Goal: Task Accomplishment & Management: Complete application form

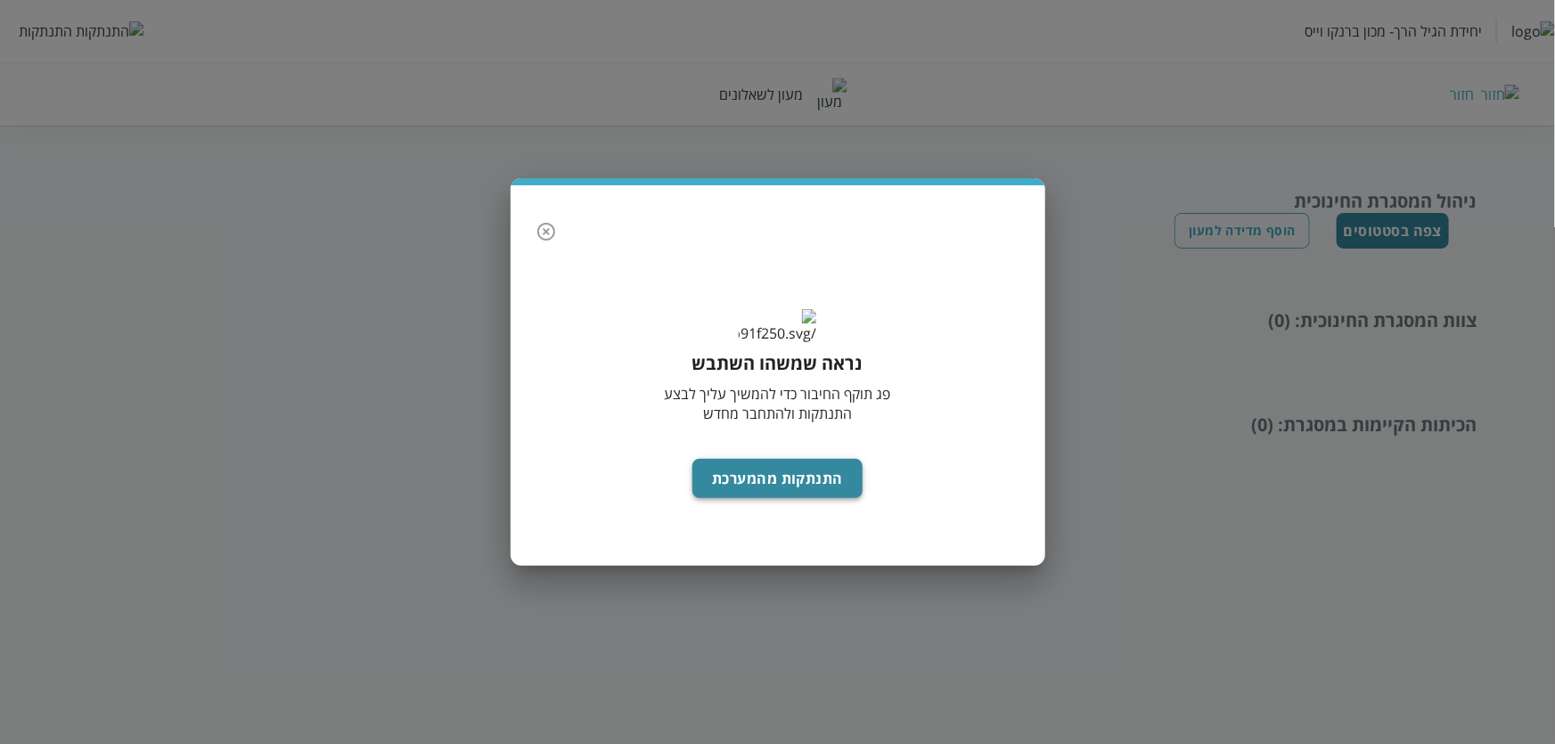
drag, startPoint x: 760, startPoint y: 492, endPoint x: 742, endPoint y: 497, distance: 18.6
click at [761, 492] on button "התנתקות מהמערכת" at bounding box center [777, 478] width 170 height 39
click at [772, 497] on button "התנתקות מהמערכת" at bounding box center [777, 478] width 170 height 39
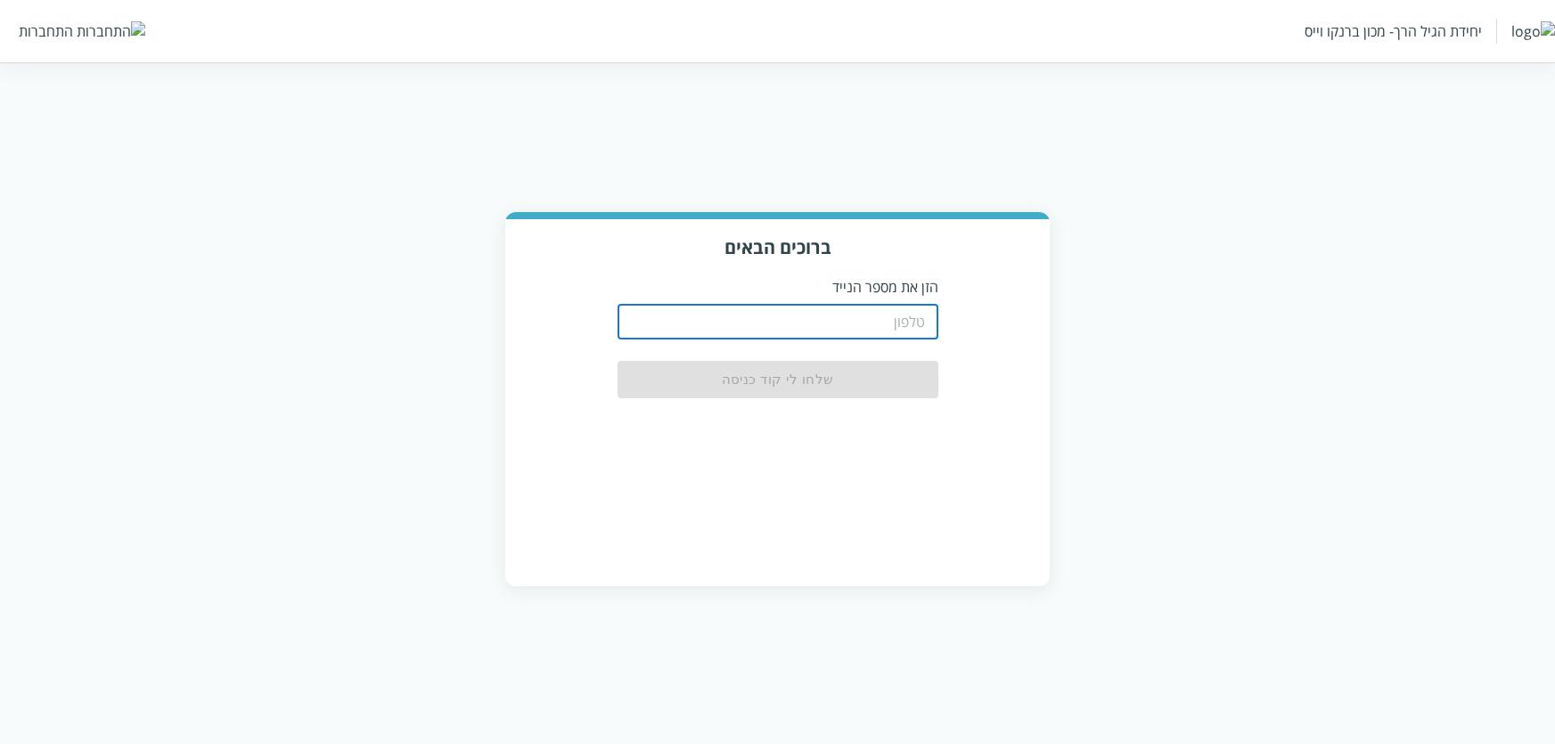
click at [908, 321] on input "tel" at bounding box center [778, 322] width 321 height 36
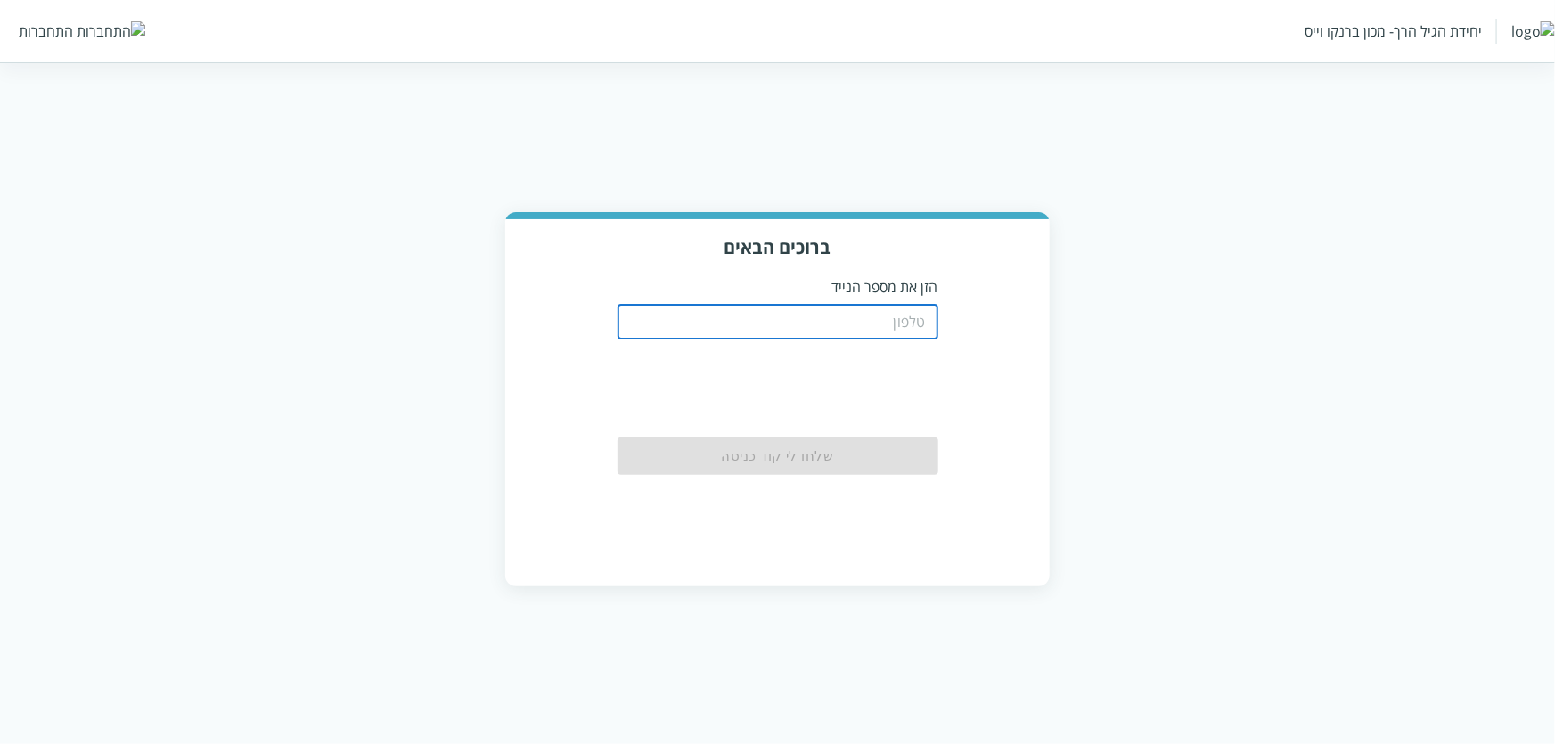
type input "0556789933"
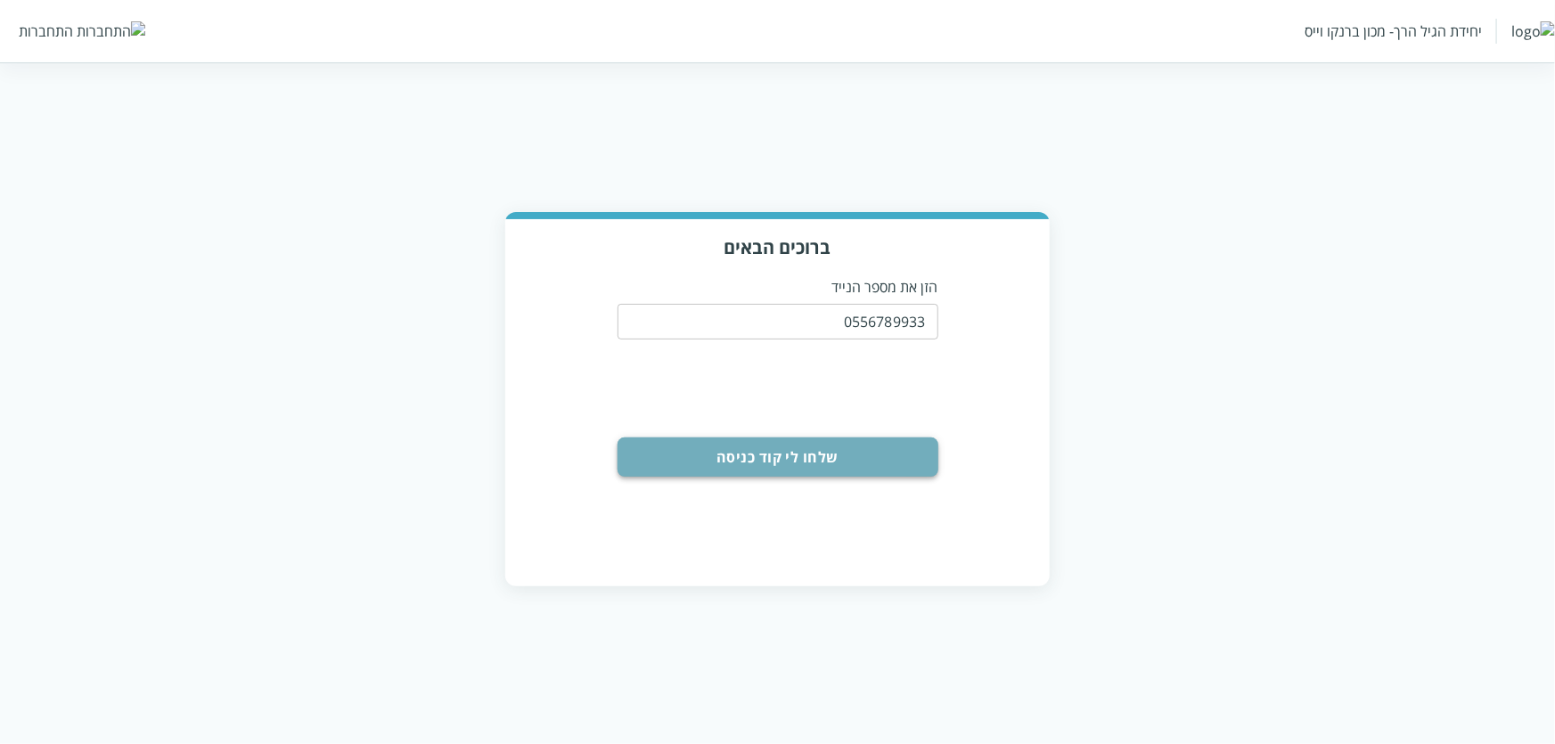
click at [787, 452] on button "שלחו לי קוד כניסה" at bounding box center [778, 457] width 321 height 39
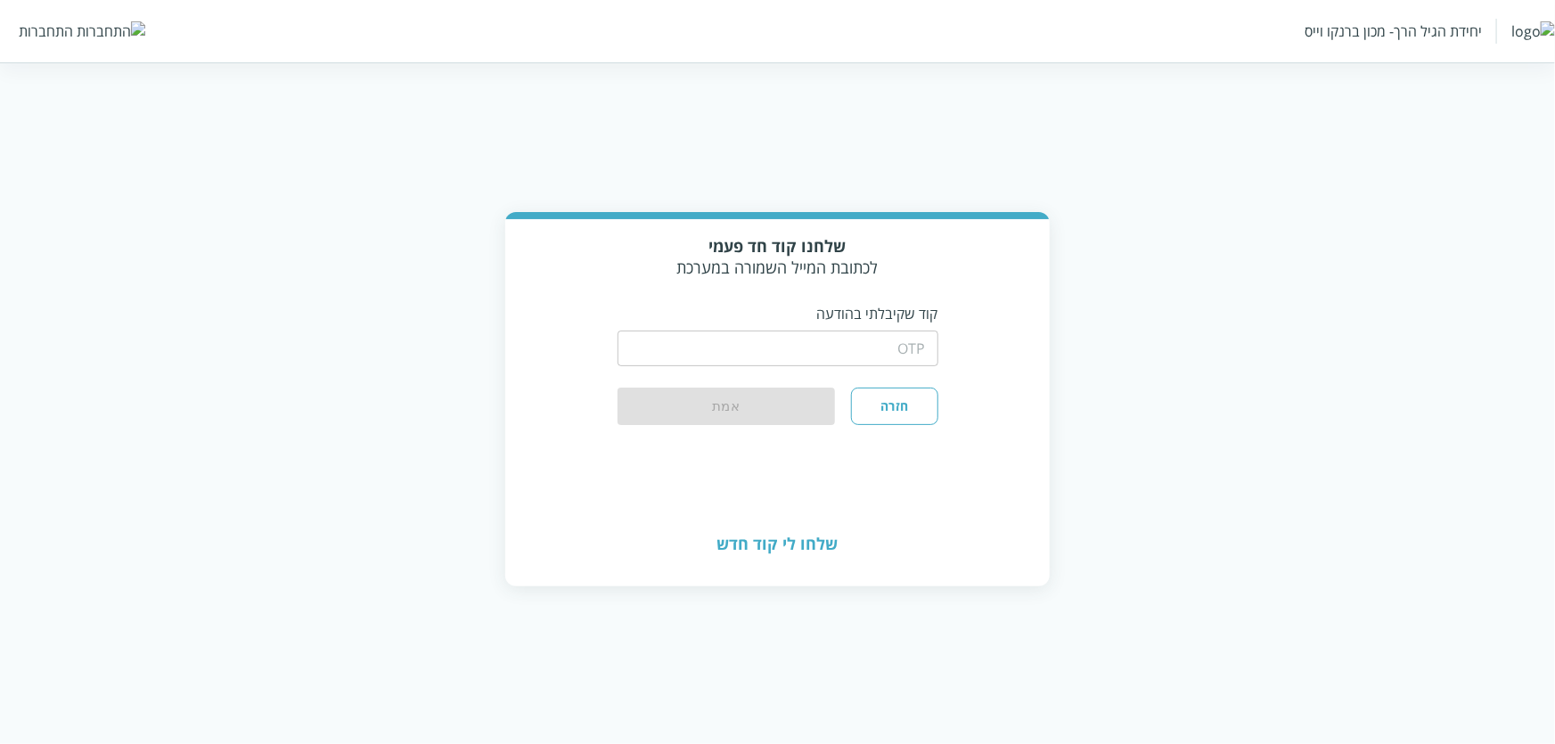
click at [794, 337] on input "string" at bounding box center [778, 349] width 321 height 36
type input "1234"
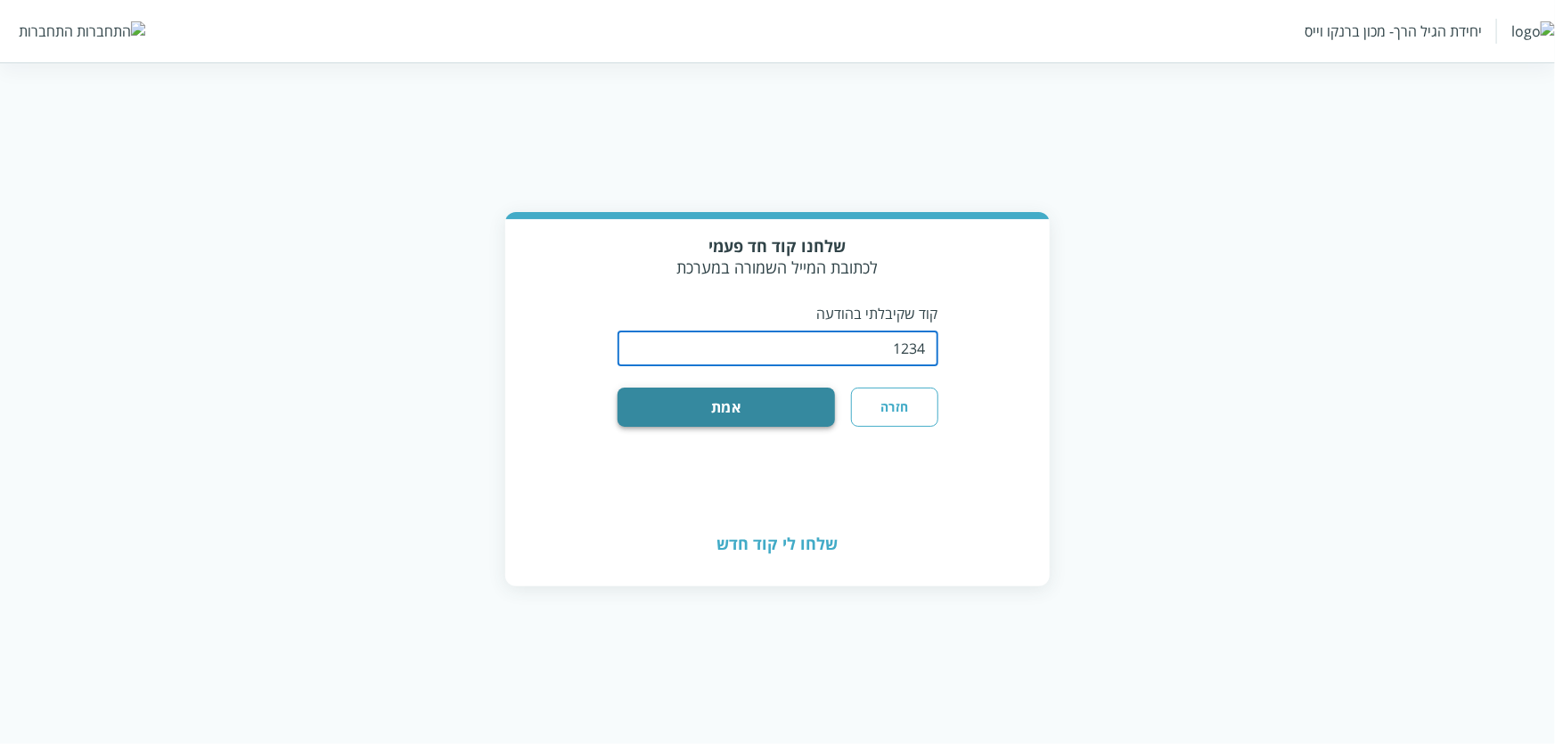
click at [716, 407] on button "אמת" at bounding box center [727, 407] width 218 height 39
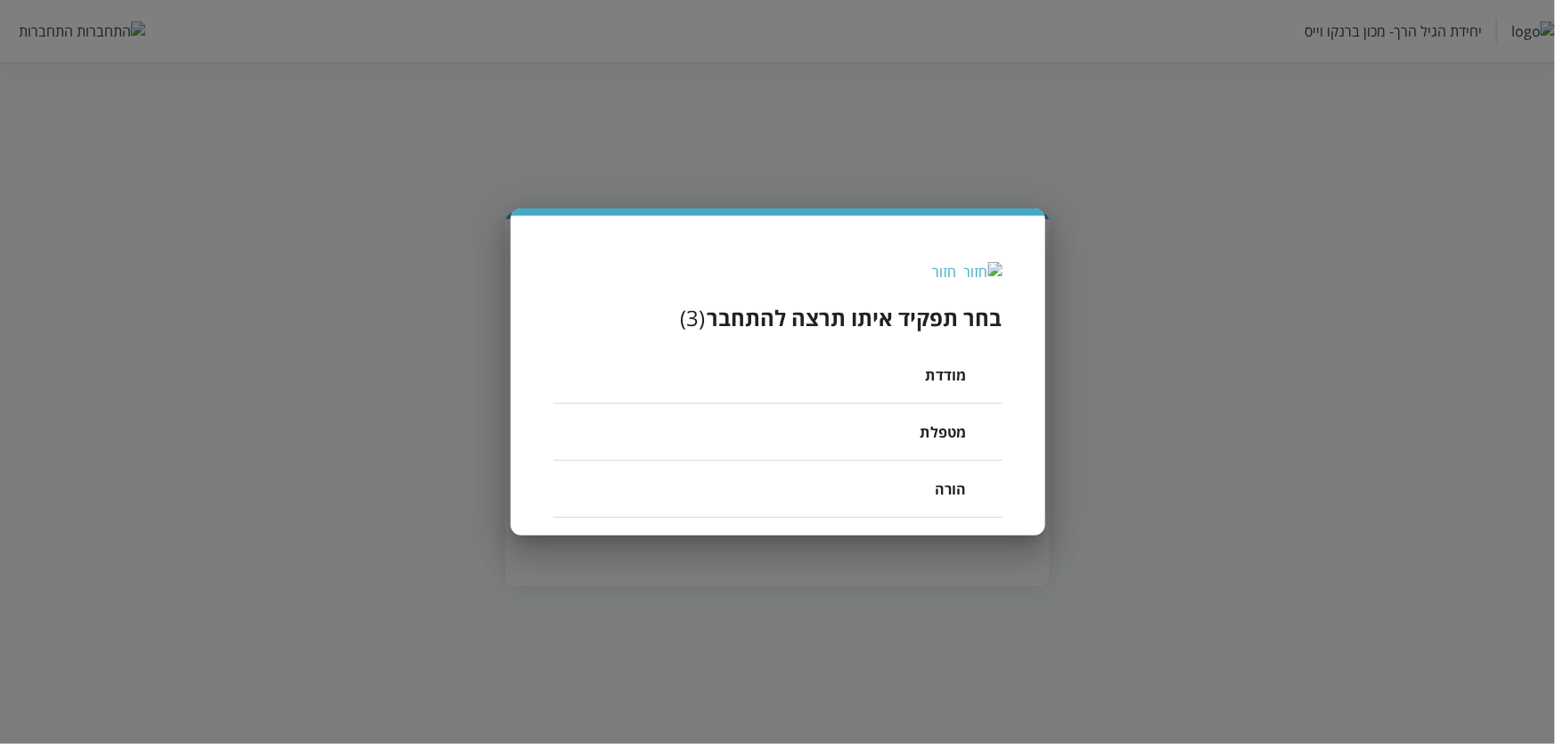
click at [897, 381] on li "מודדת" at bounding box center [777, 375] width 449 height 57
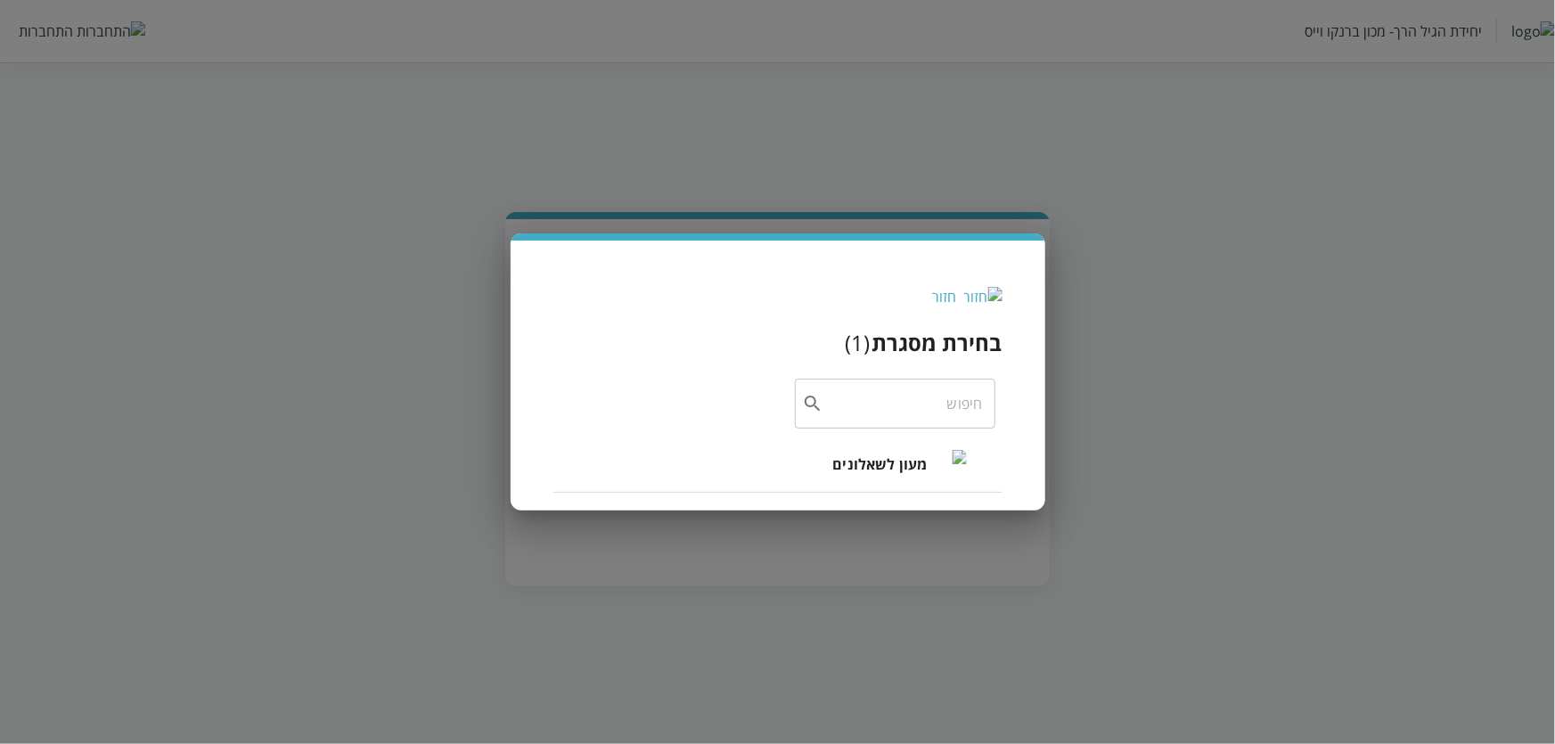
click at [844, 454] on span "מעון לשאלונים" at bounding box center [880, 464] width 94 height 21
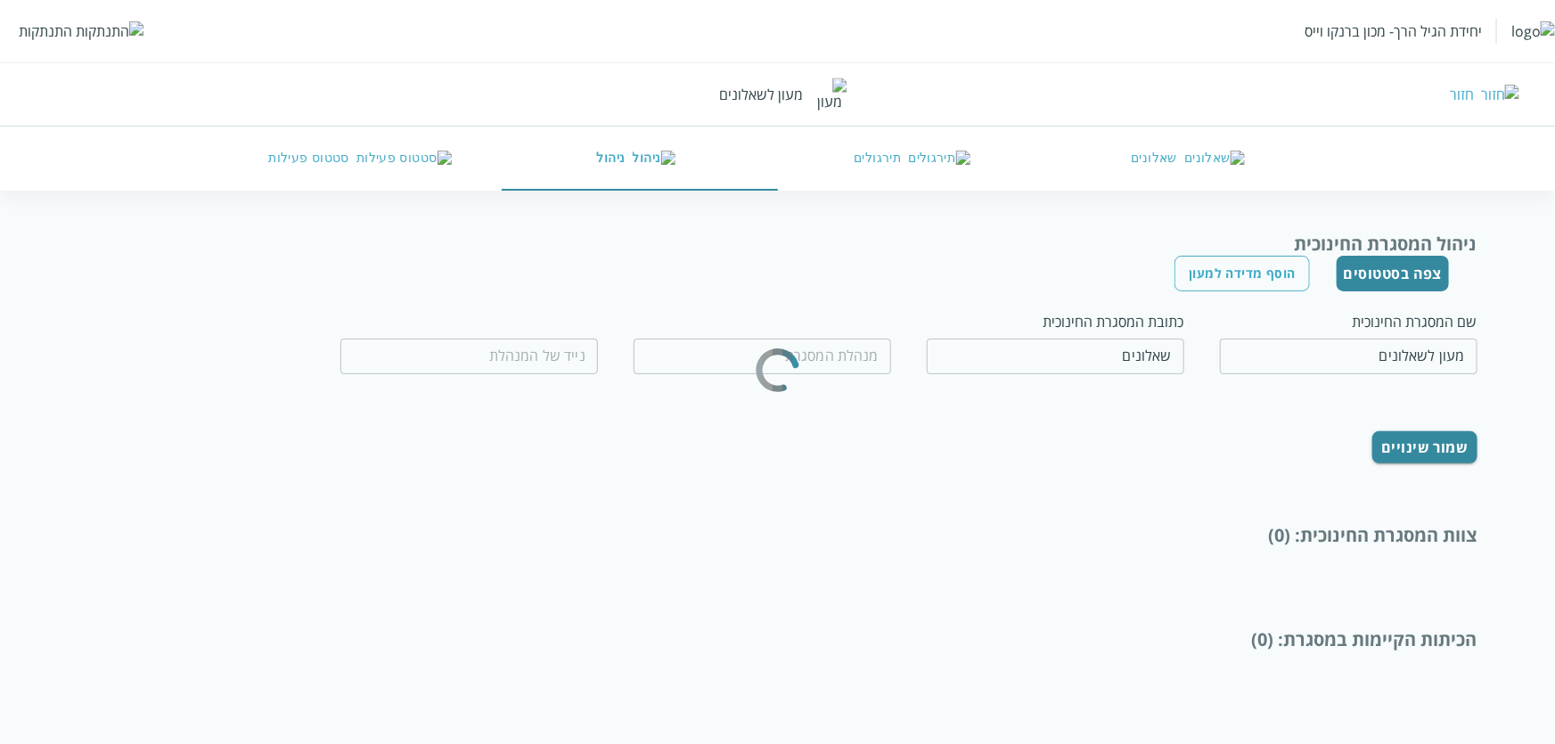
type input "שאלון שאלון"
type input "0556789999"
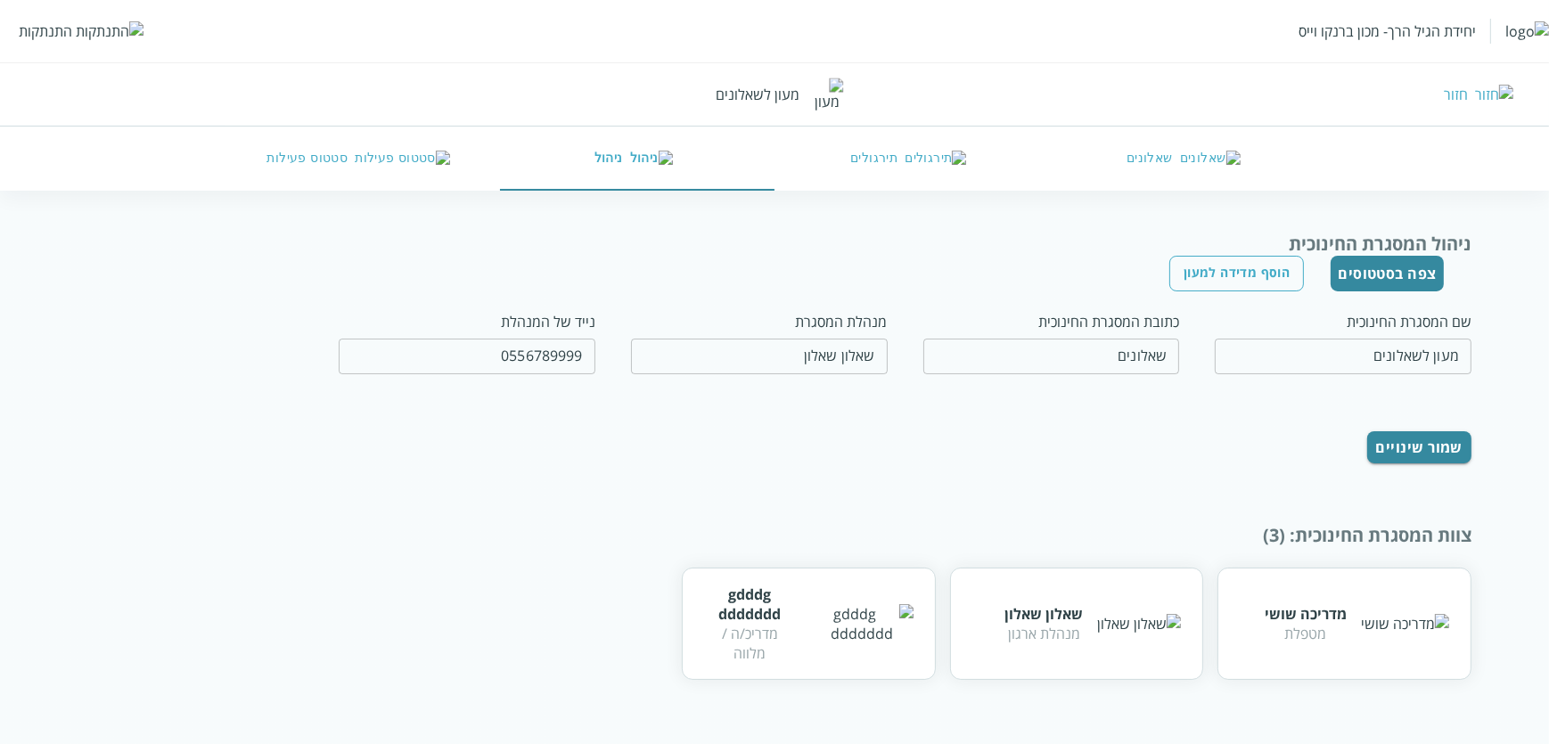
click at [317, 160] on button "סטטוס פעילות" at bounding box center [362, 159] width 275 height 64
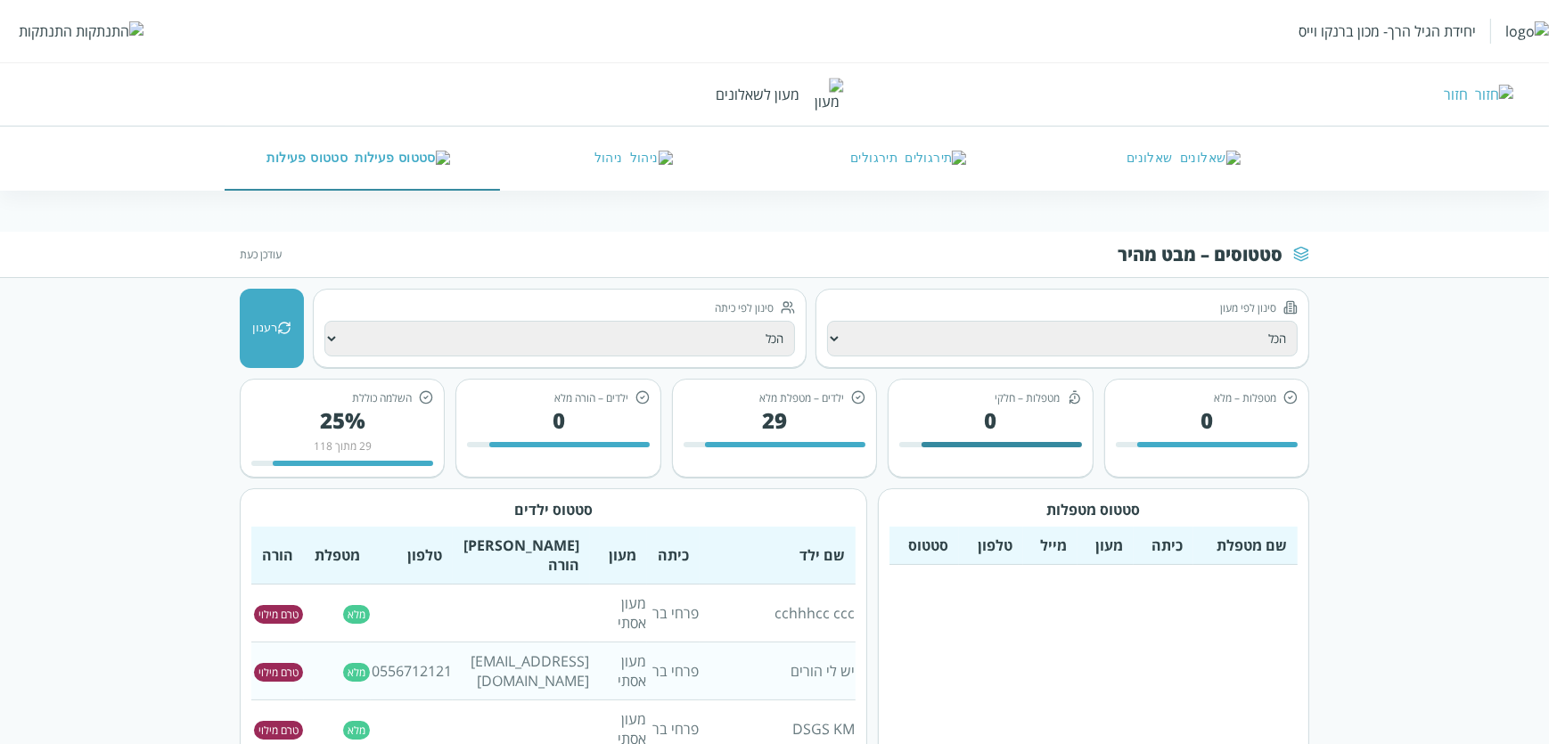
click at [225, 127] on button "סטטוס פעילות" at bounding box center [362, 159] width 275 height 64
